Goal: Navigation & Orientation: Understand site structure

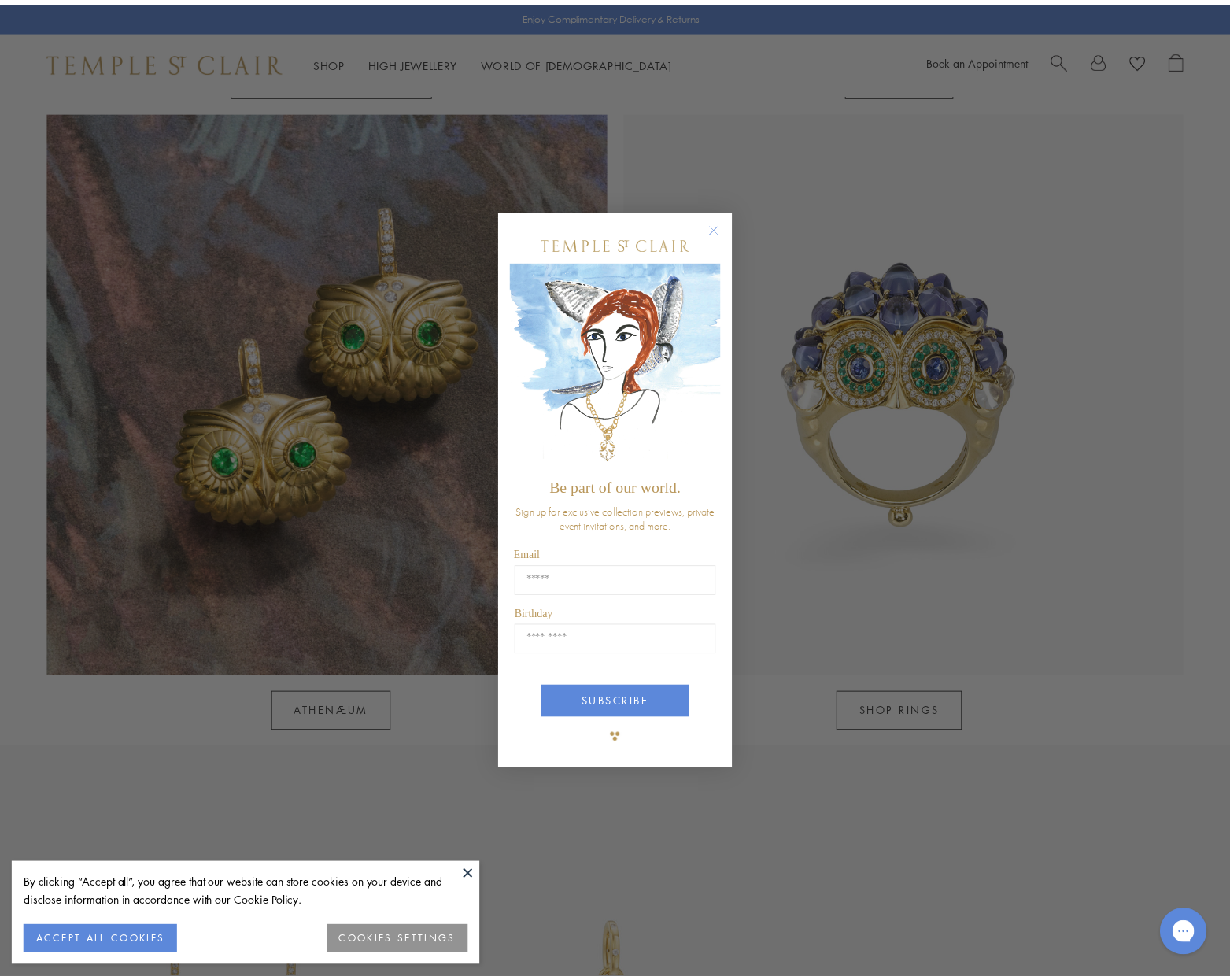
scroll to position [1417, 0]
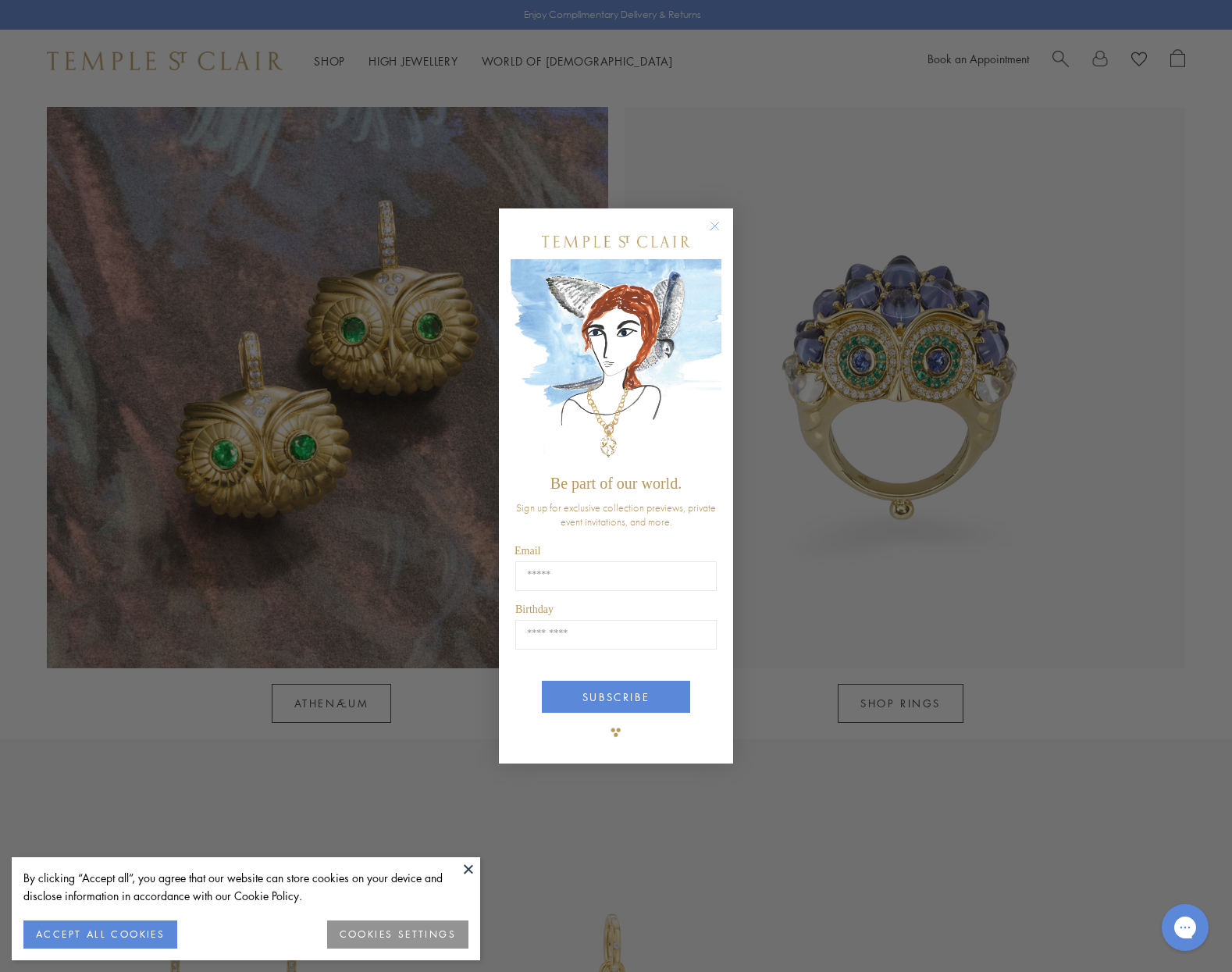
click at [715, 224] on circle "Close dialog" at bounding box center [715, 225] width 19 height 19
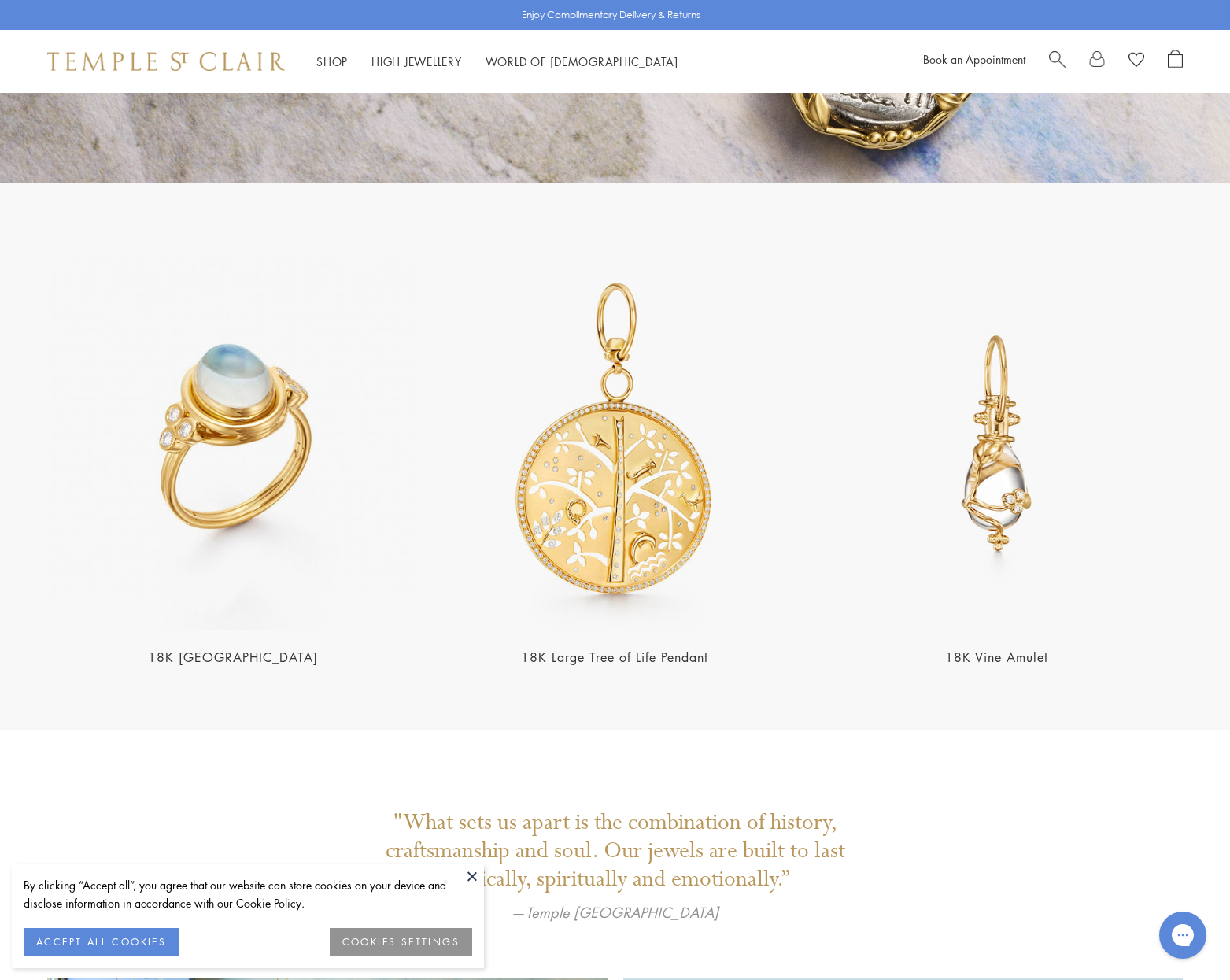
scroll to position [3148, 0]
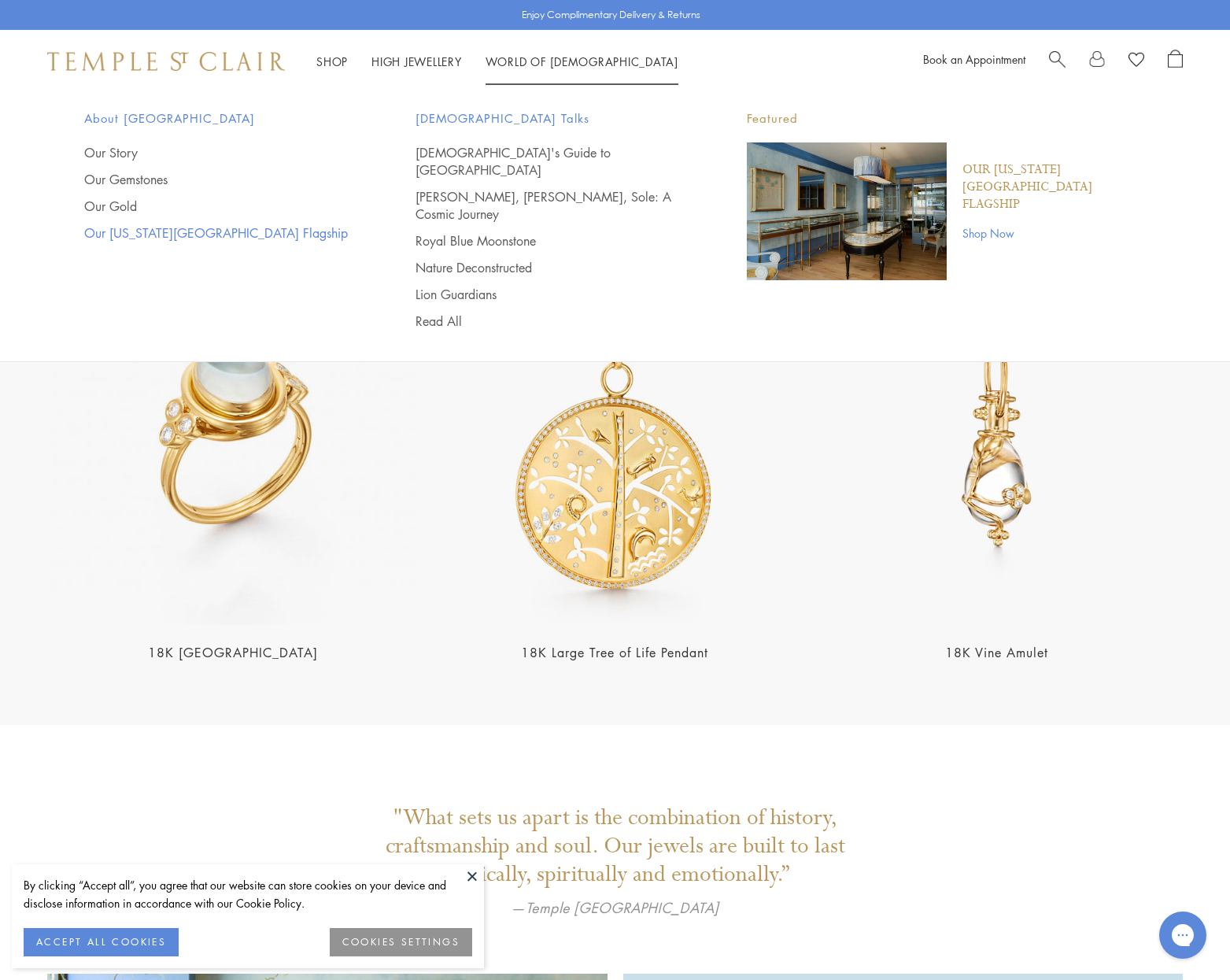
click at [188, 236] on link "Our [US_STATE][GEOGRAPHIC_DATA] Flagship" at bounding box center [218, 232] width 268 height 17
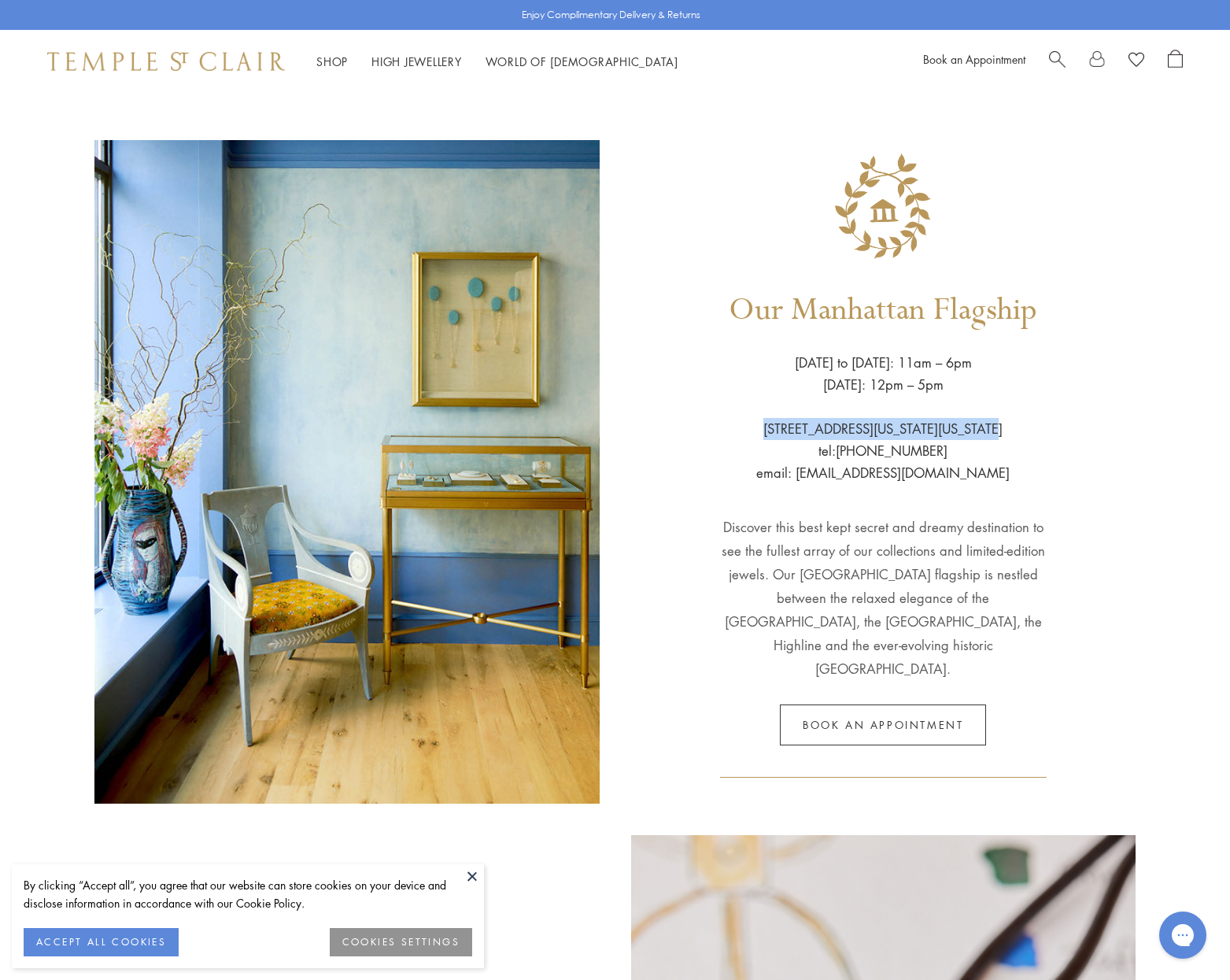
drag, startPoint x: 774, startPoint y: 441, endPoint x: 996, endPoint y: 446, distance: 222.1
click at [996, 446] on div "Our Manhattan Flagship Wednesday to Saturday: 11am – 6pm Sunday: 12pm – 5pm 803…" at bounding box center [884, 472] width 505 height 664
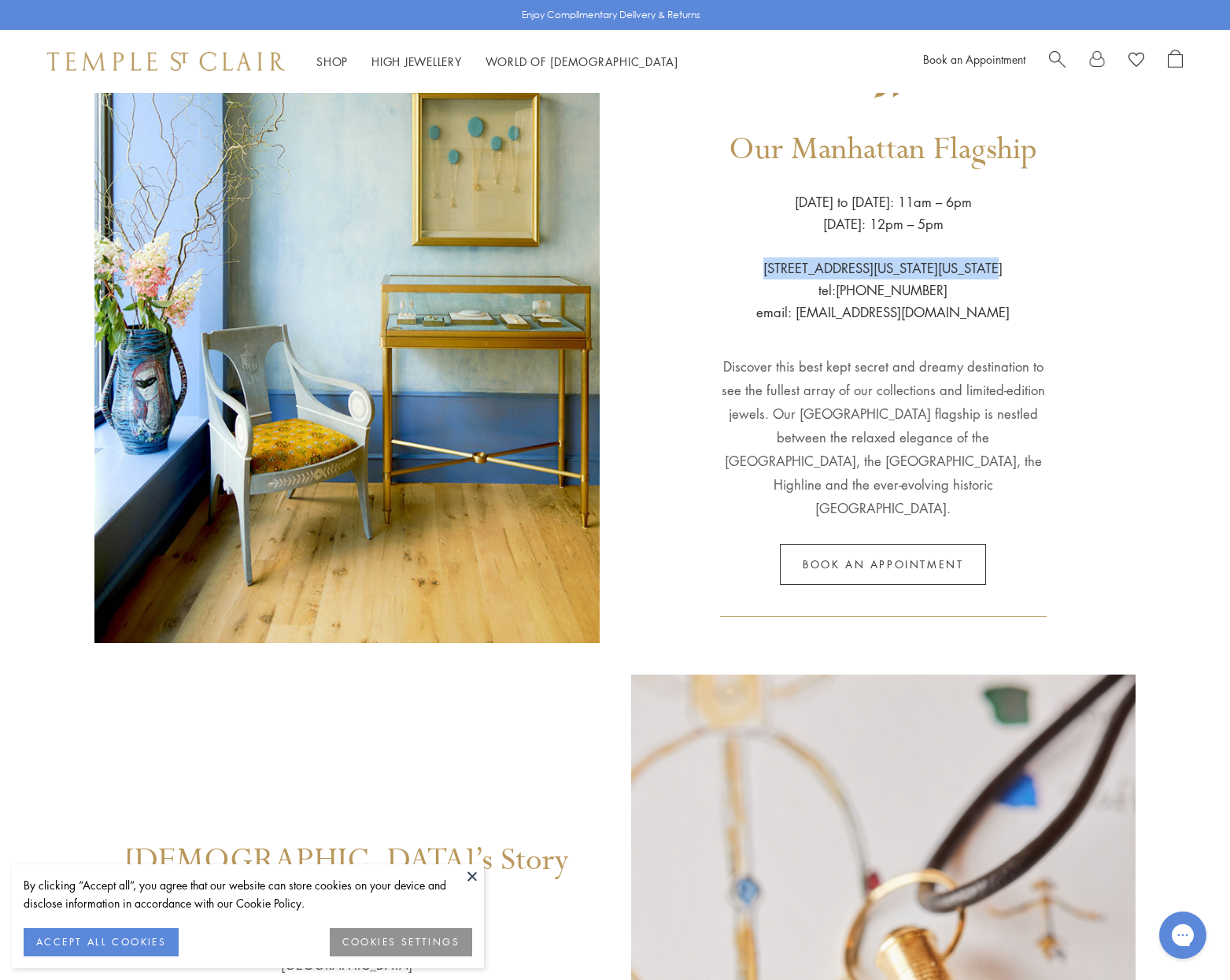
scroll to position [134, 0]
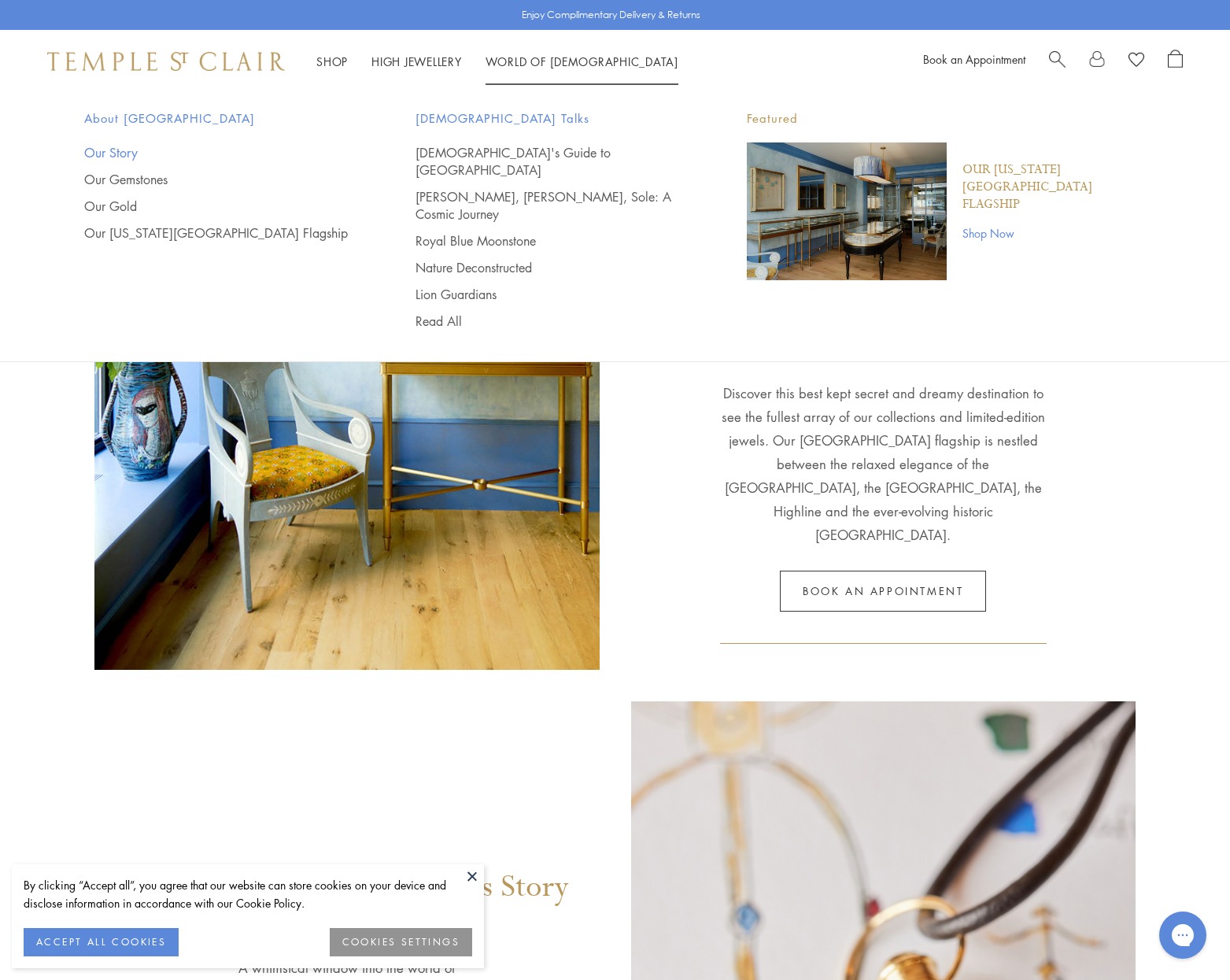
click at [92, 148] on link "Our Story" at bounding box center [218, 152] width 268 height 17
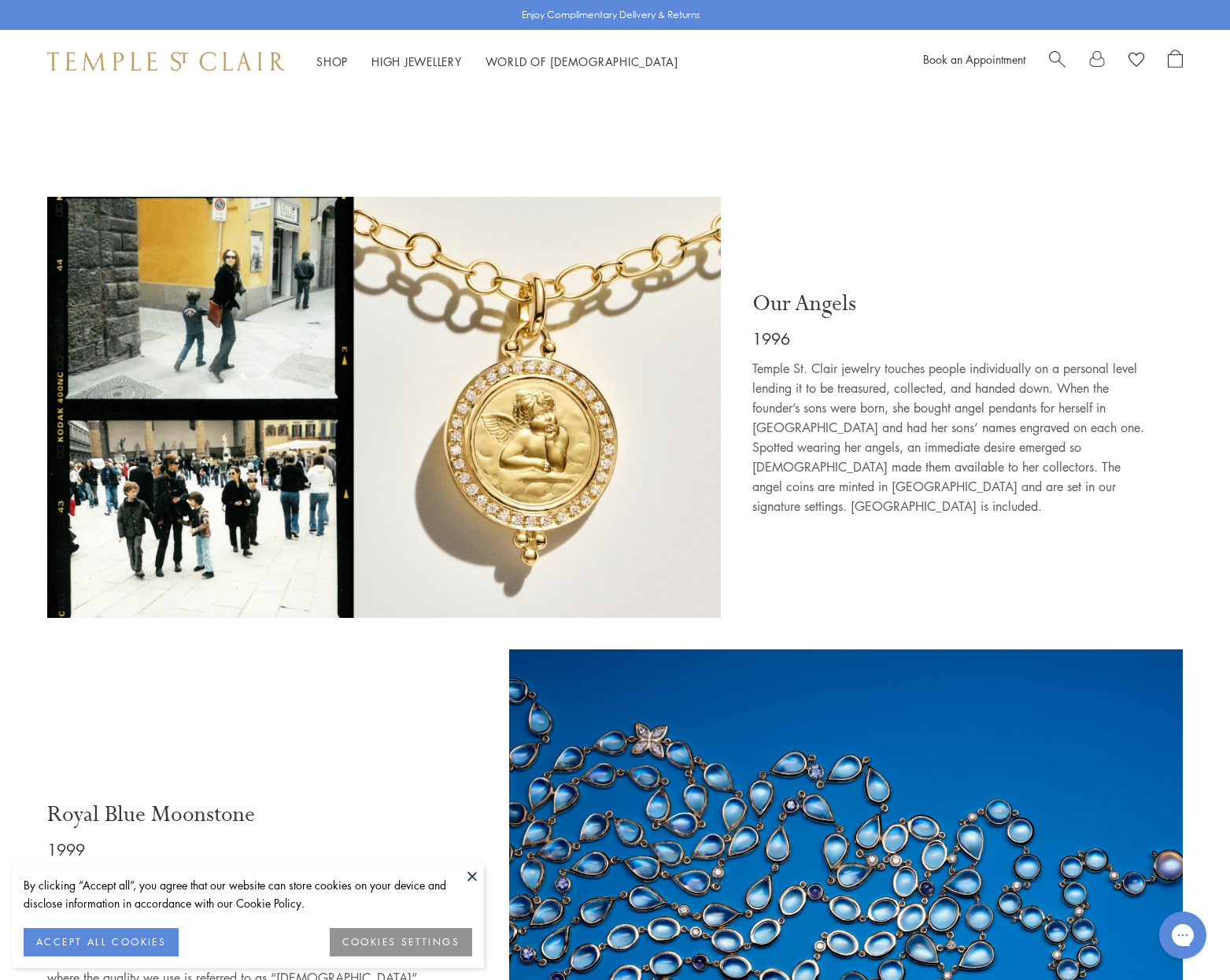
scroll to position [2440, 0]
click at [188, 470] on img at bounding box center [384, 406] width 673 height 421
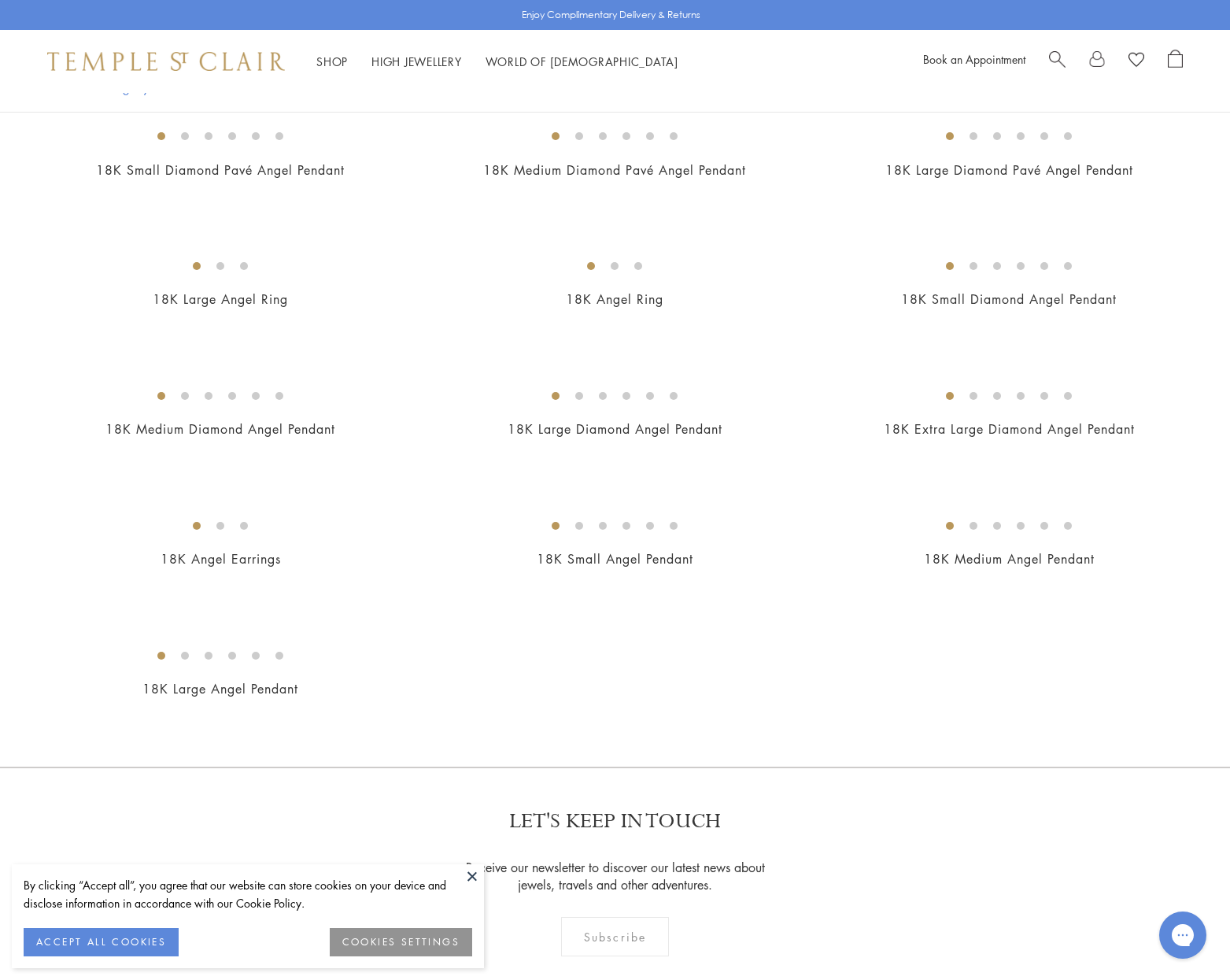
scroll to position [394, 0]
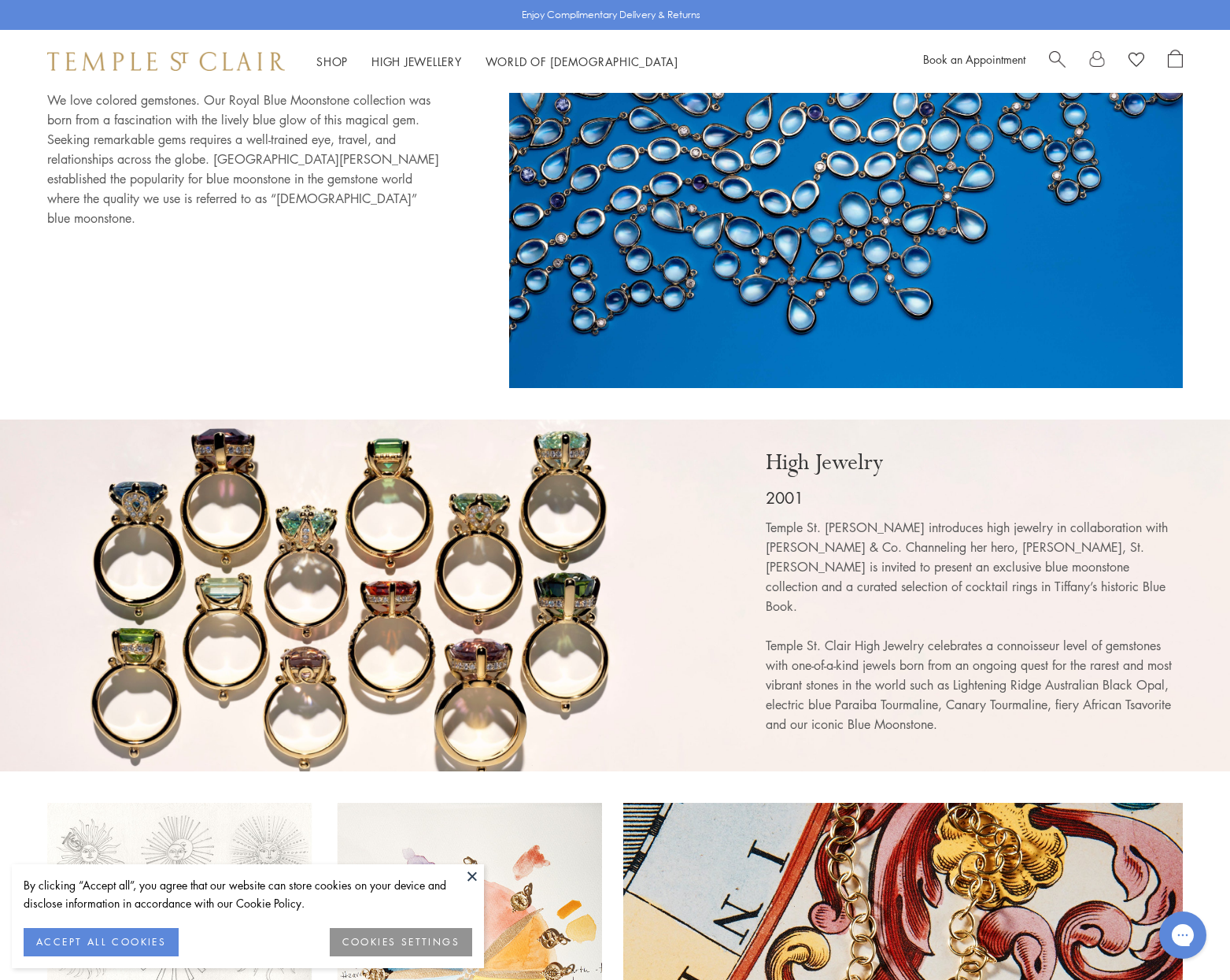
scroll to position [3227, 0]
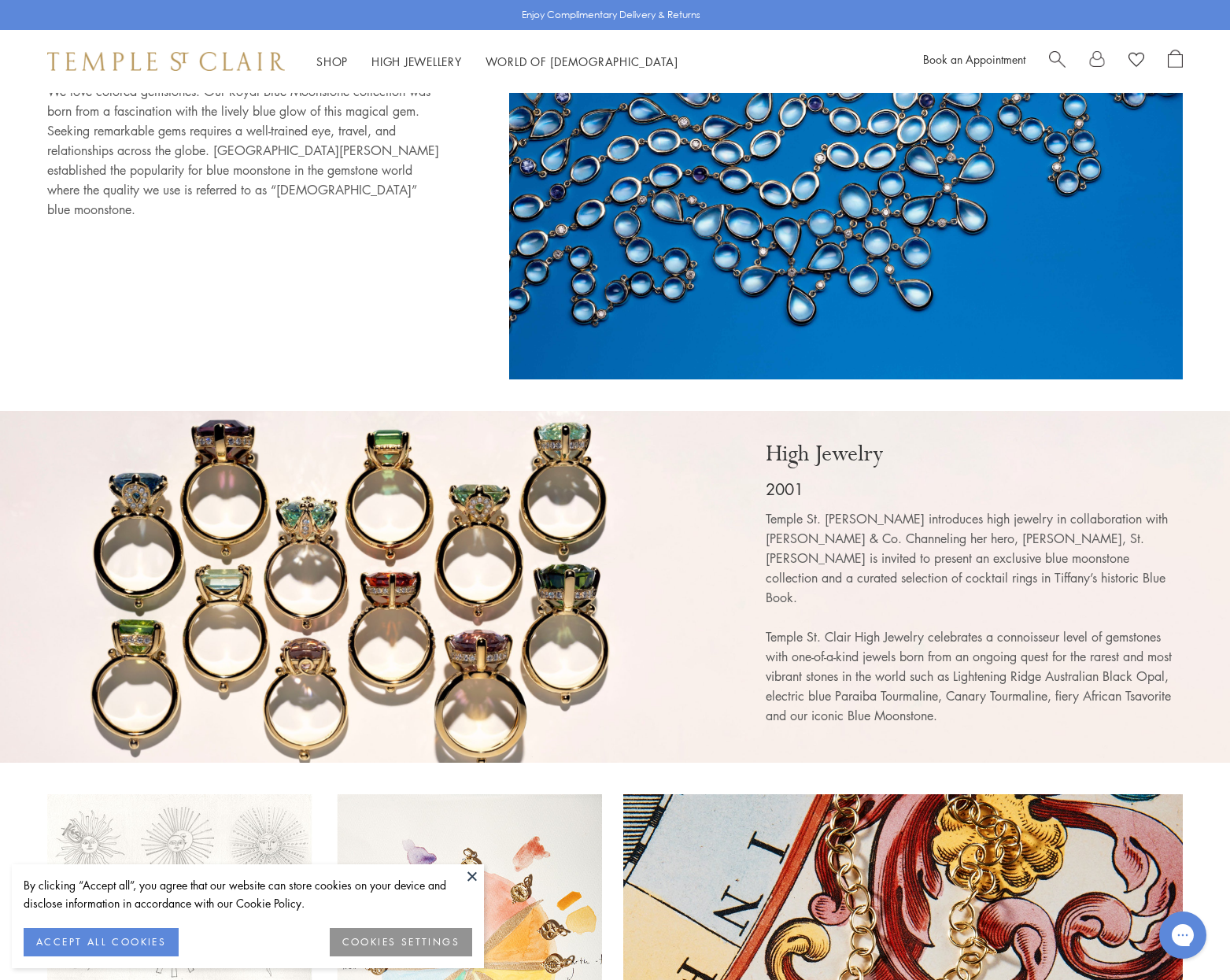
click at [116, 945] on button "ACCEPT ALL COOKIES" at bounding box center [101, 942] width 155 height 29
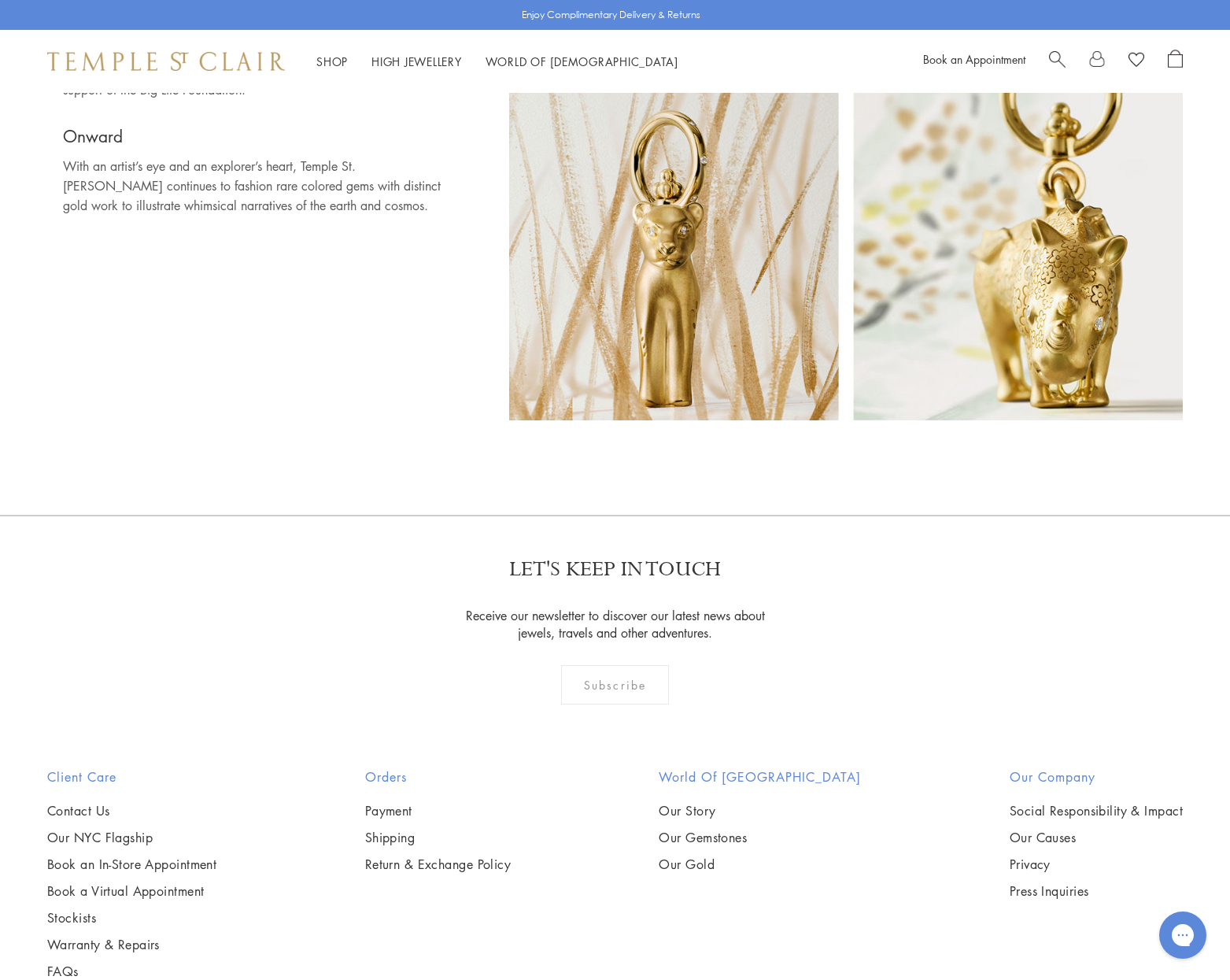
scroll to position [10508, 0]
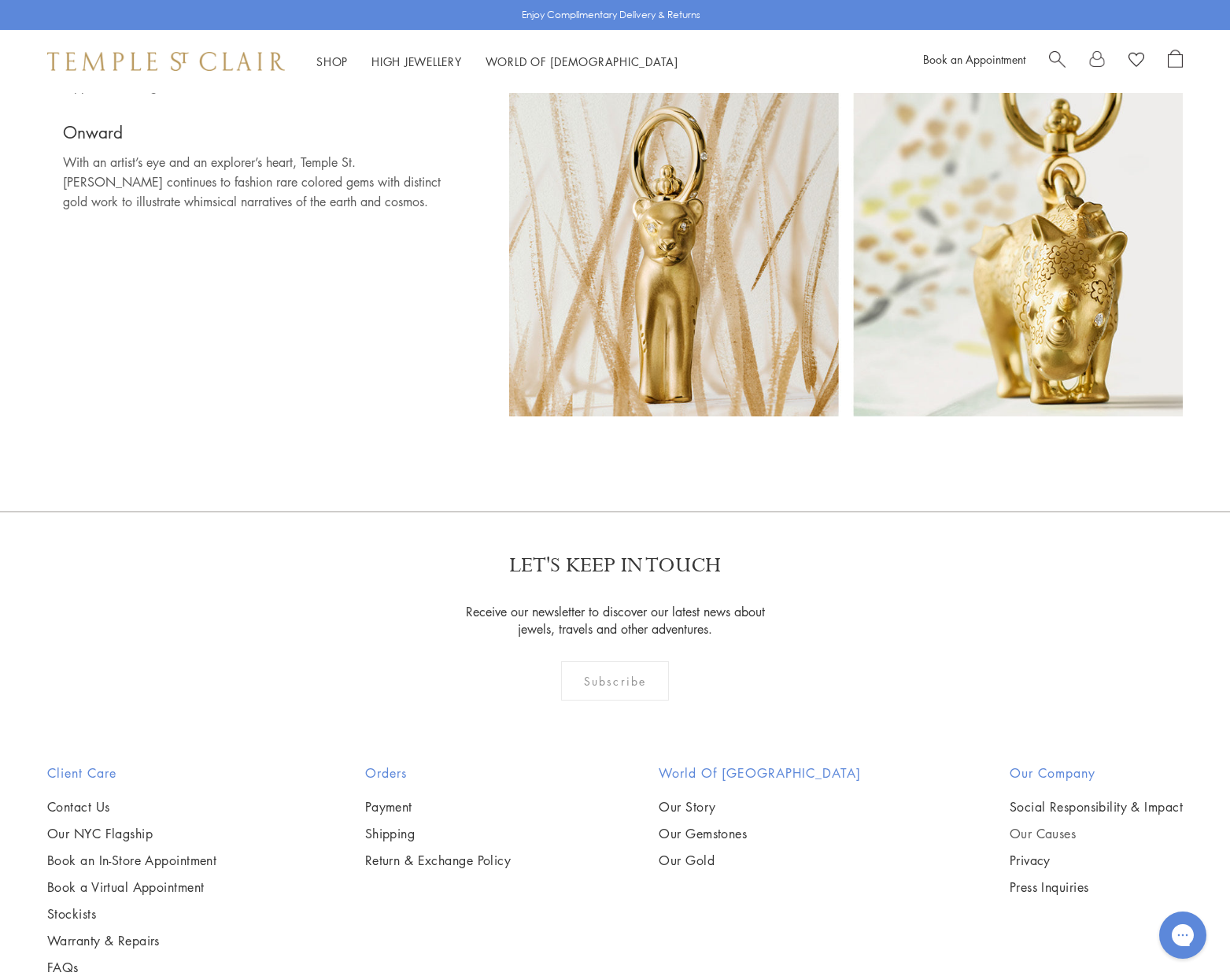
click at [1057, 824] on link "Our Causes" at bounding box center [1096, 833] width 174 height 17
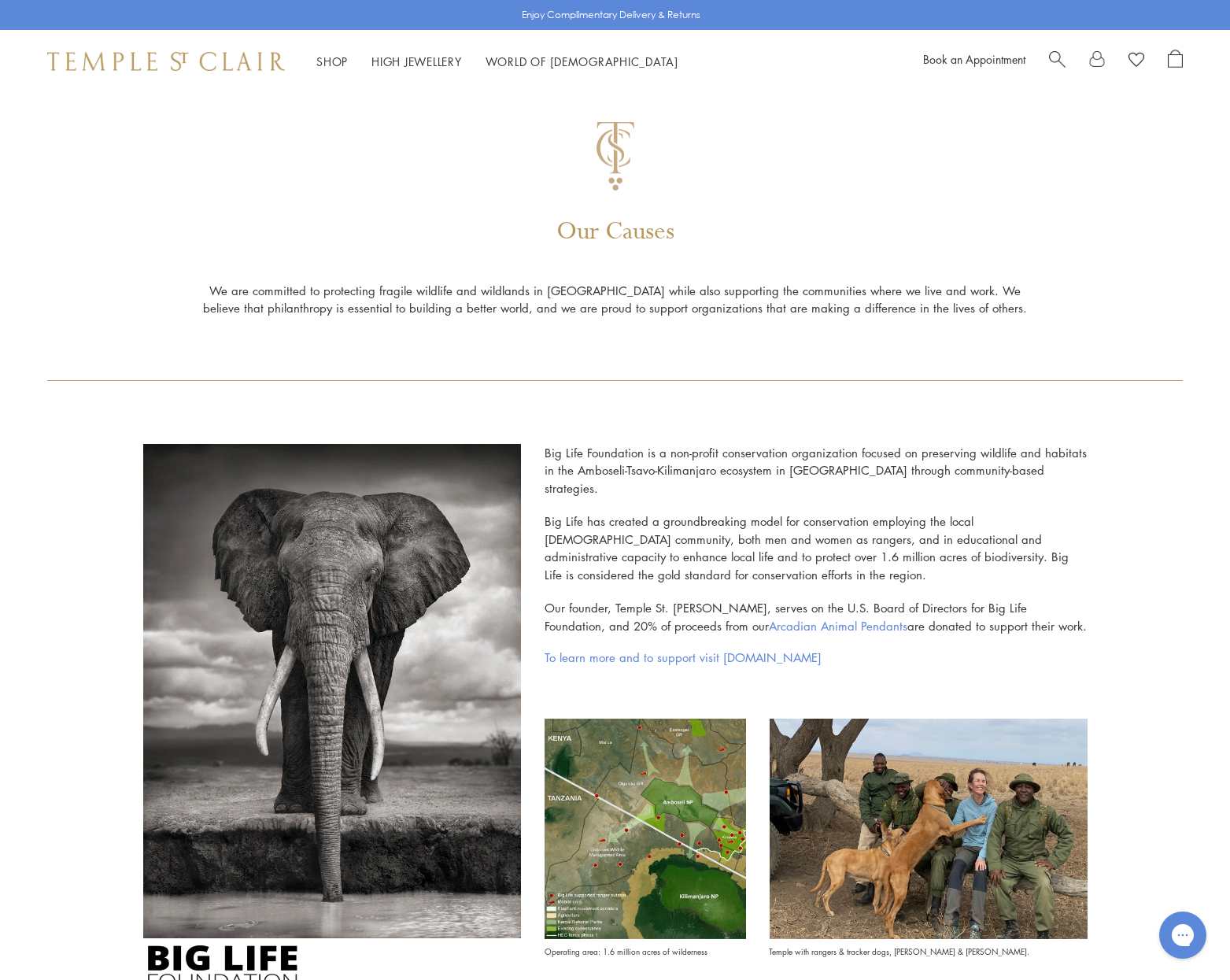
scroll to position [240, 0]
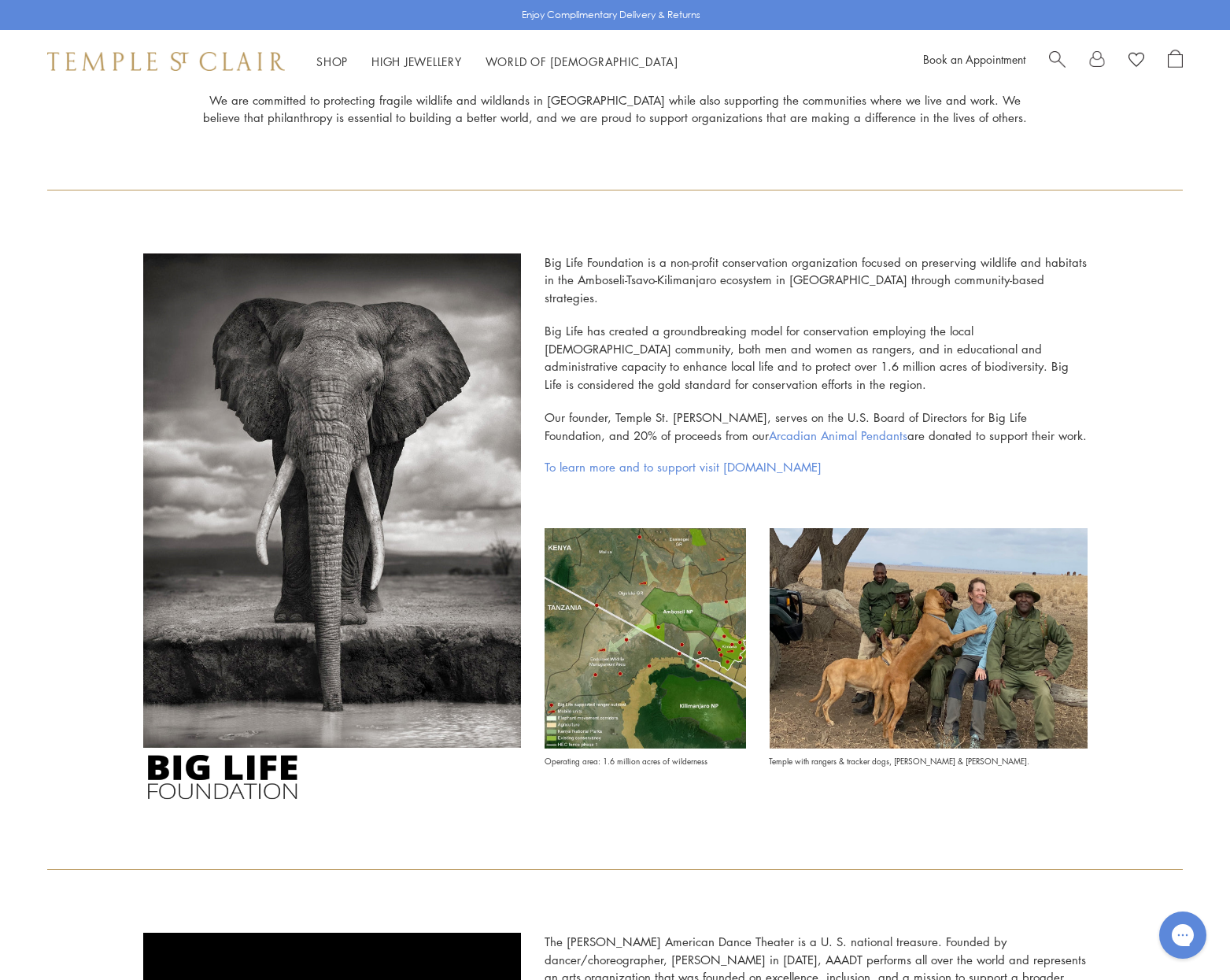
click at [985, 638] on img at bounding box center [928, 638] width 317 height 221
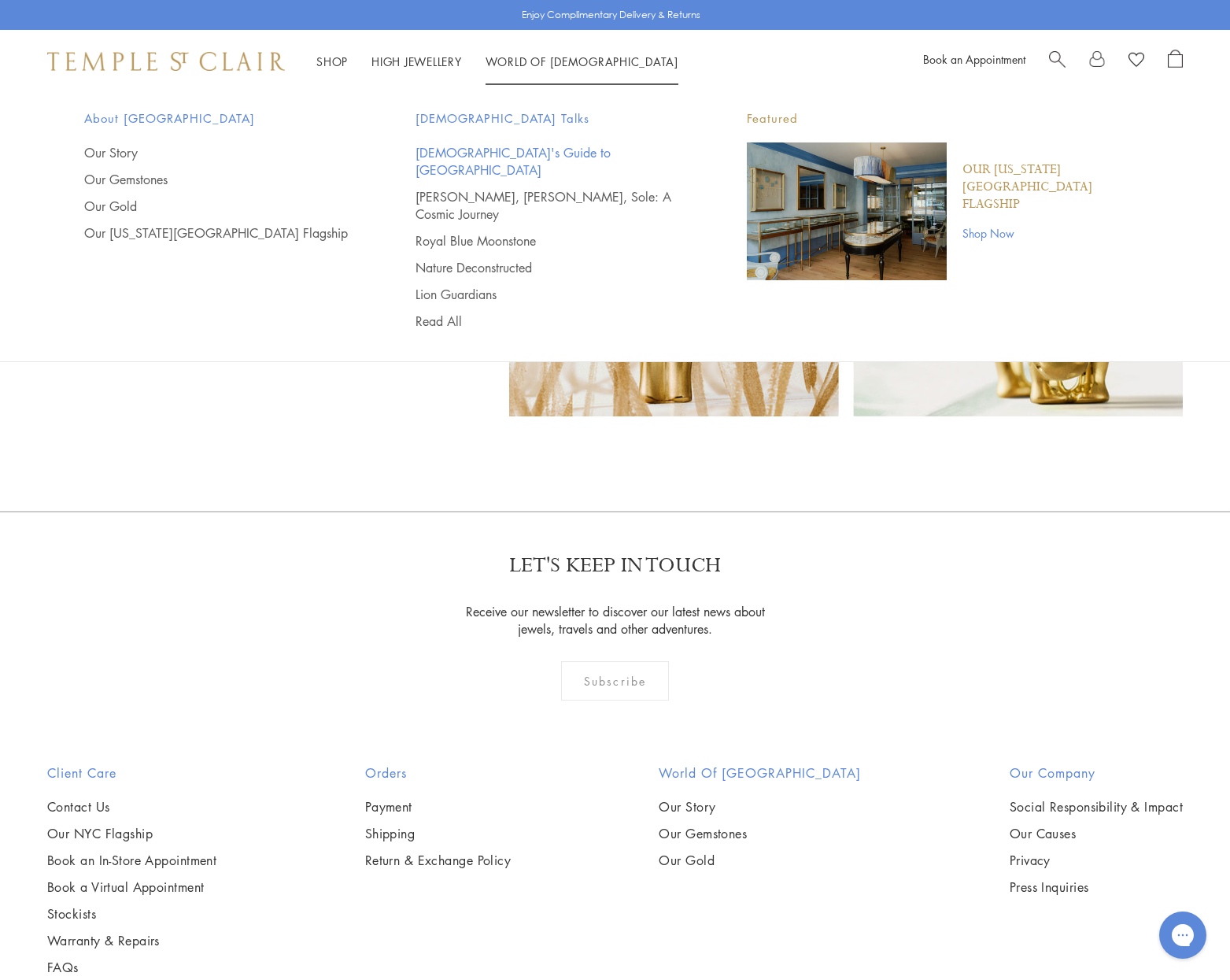
click at [467, 156] on link "[DEMOGRAPHIC_DATA]'s Guide to [GEOGRAPHIC_DATA]" at bounding box center [549, 161] width 268 height 35
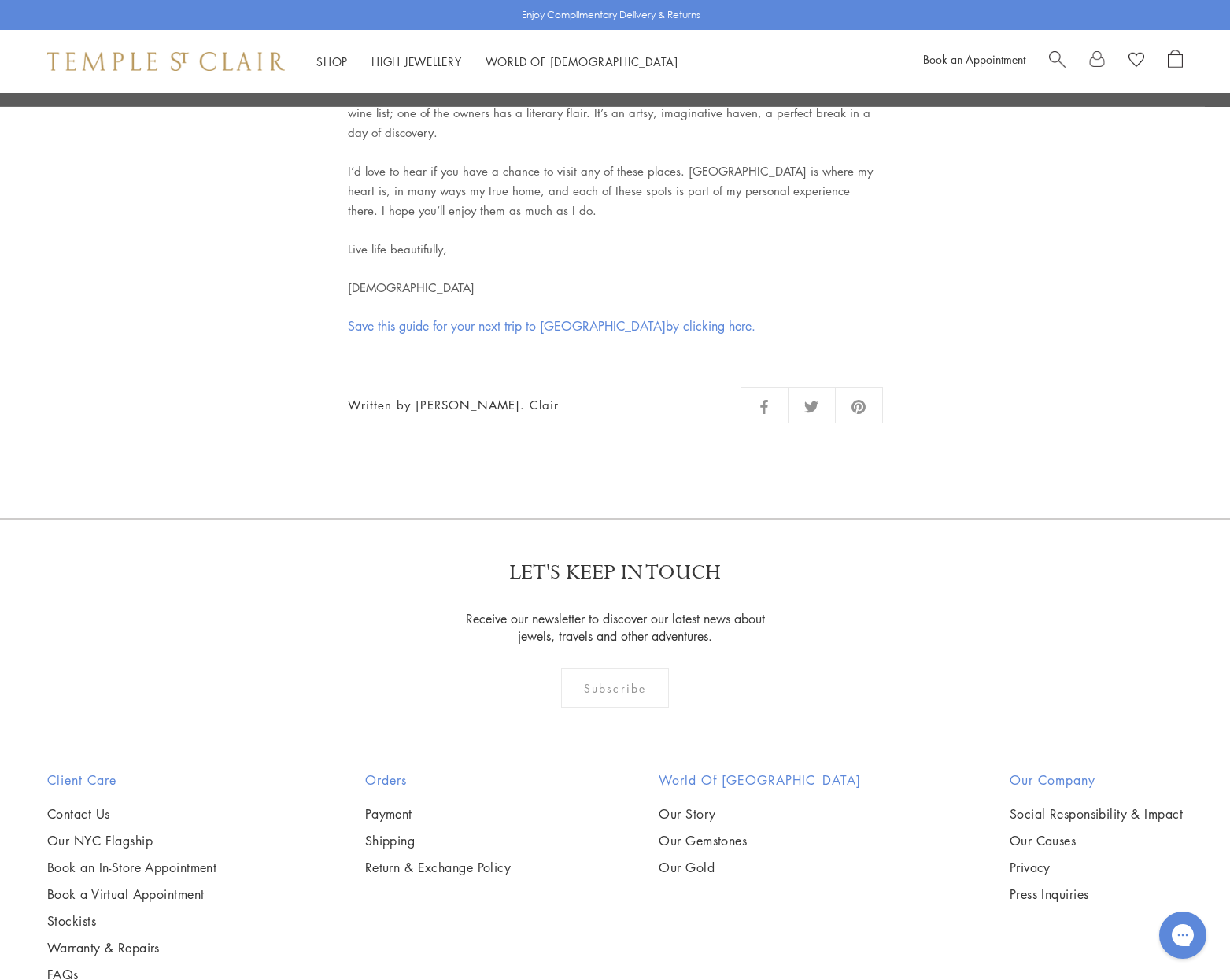
scroll to position [6560, 0]
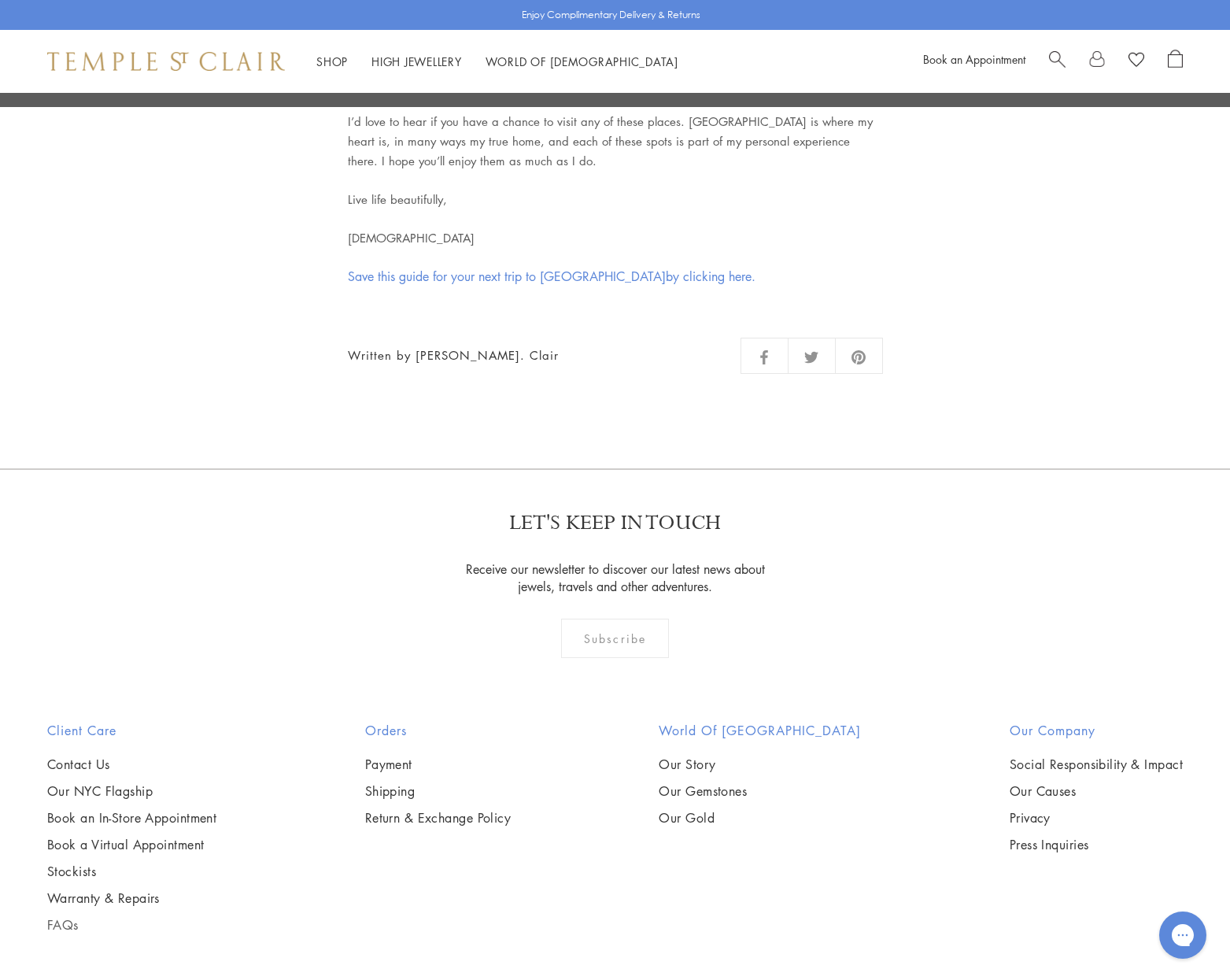
click at [69, 916] on link "FAQs" at bounding box center [132, 924] width 169 height 17
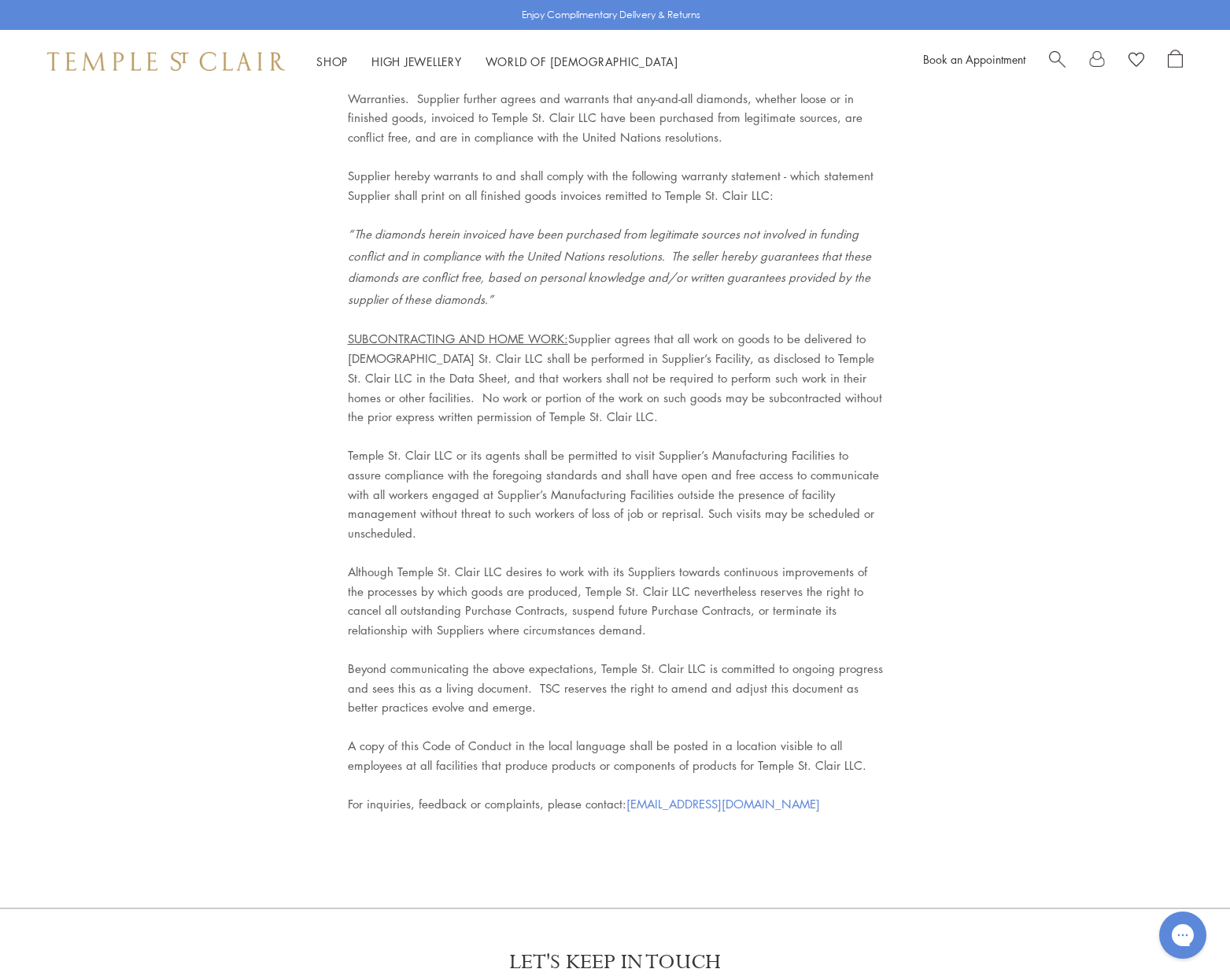
scroll to position [6611, 0]
